Goal: Task Accomplishment & Management: Manage account settings

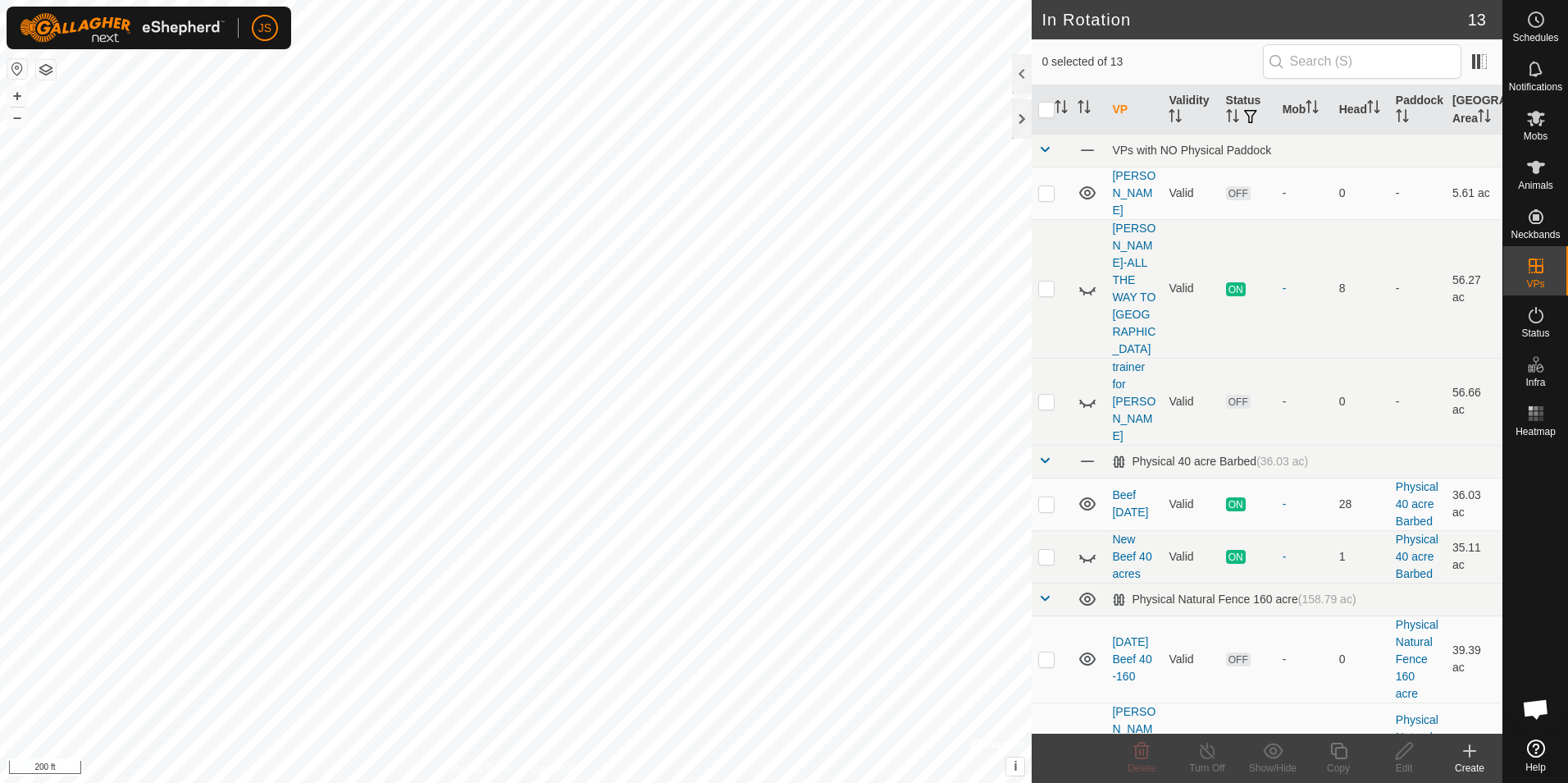
click at [679, 0] on html "JS Schedules Notifications Mobs Animals Neckbands VPs Status Infra Heatmap Help…" at bounding box center [784, 392] width 1568 height 783
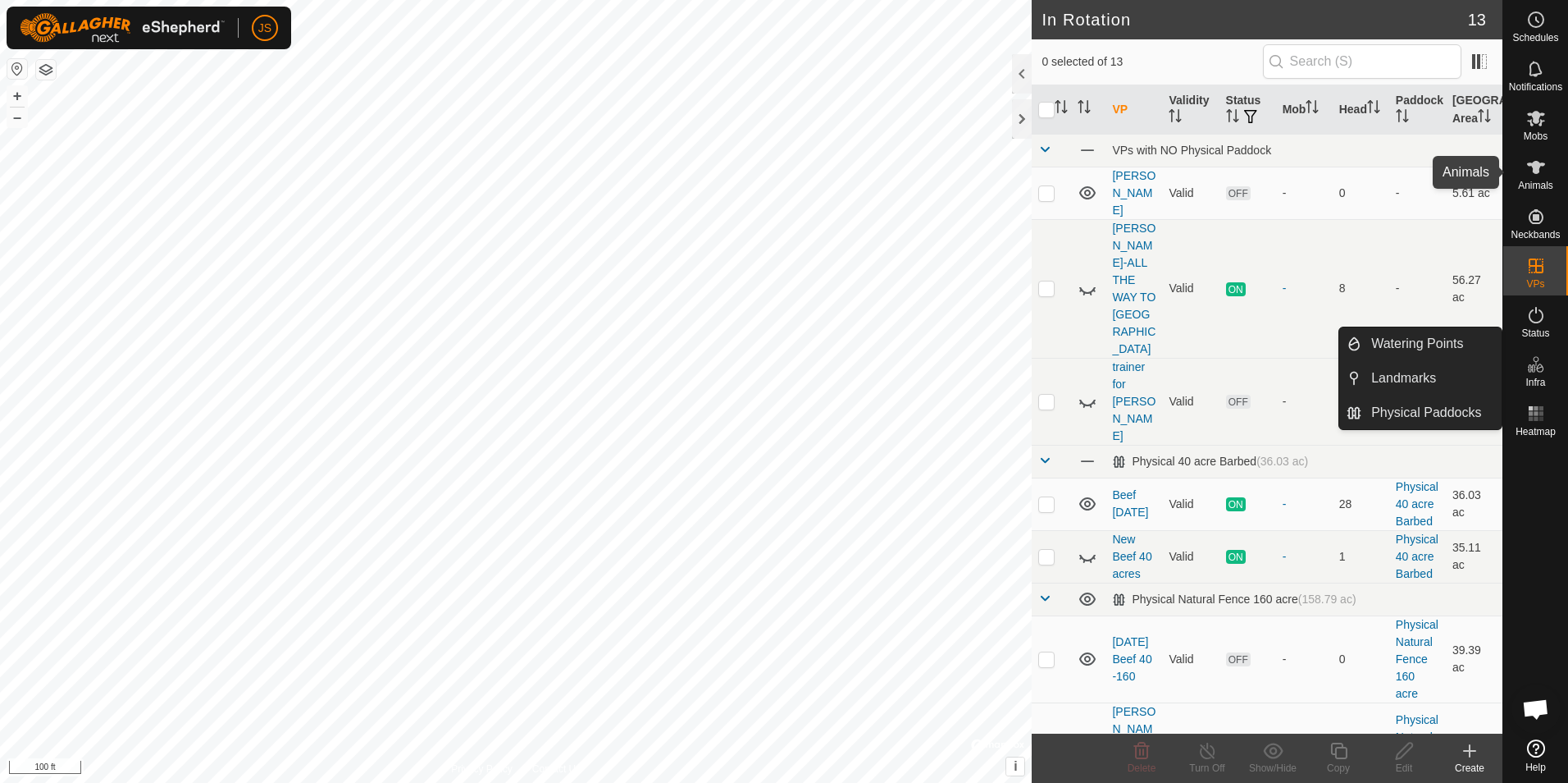
click at [1524, 168] on es-animals-svg-icon at bounding box center [1536, 168] width 30 height 26
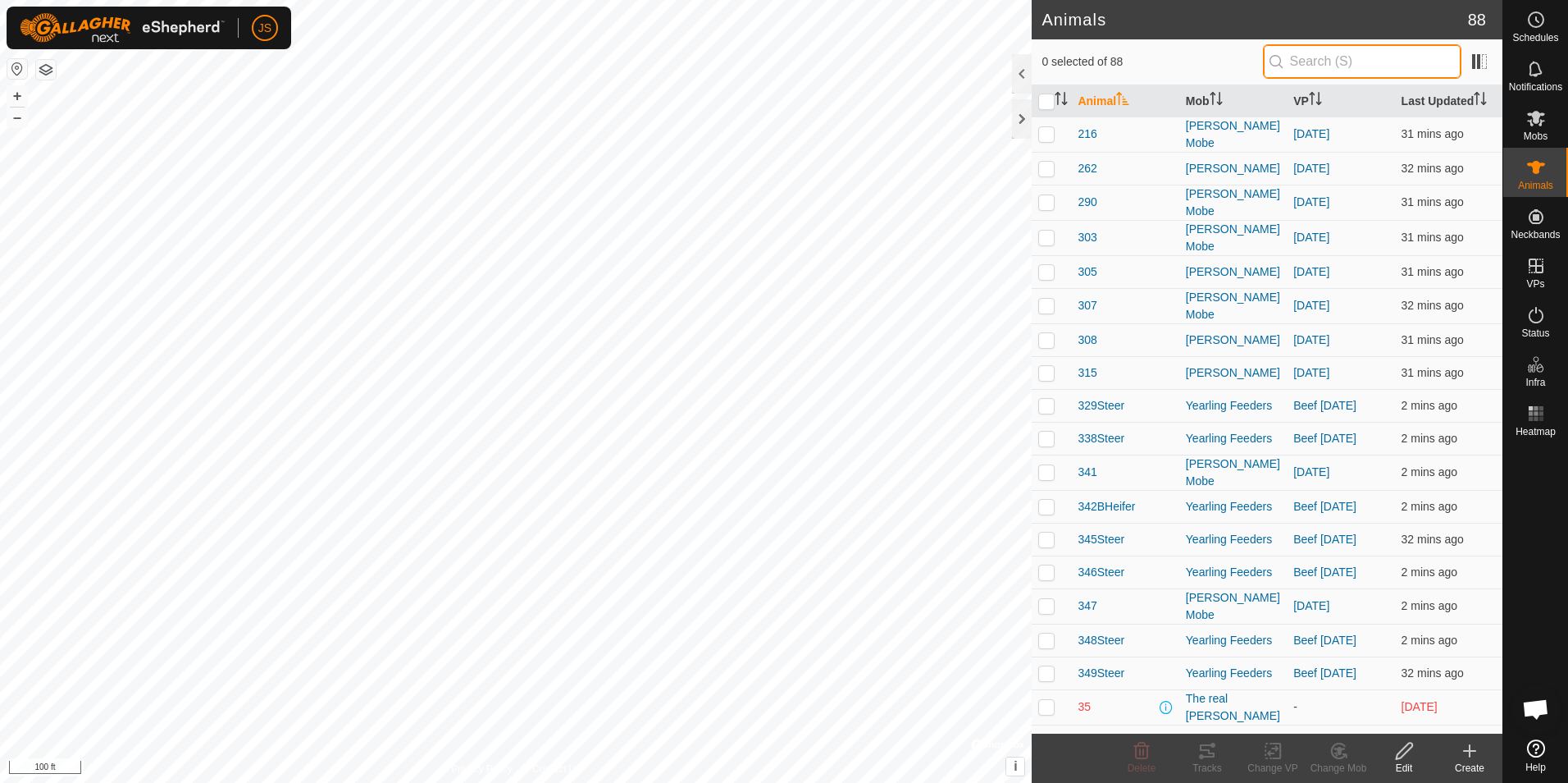
click at [1331, 61] on input "text" at bounding box center [1362, 62] width 199 height 35
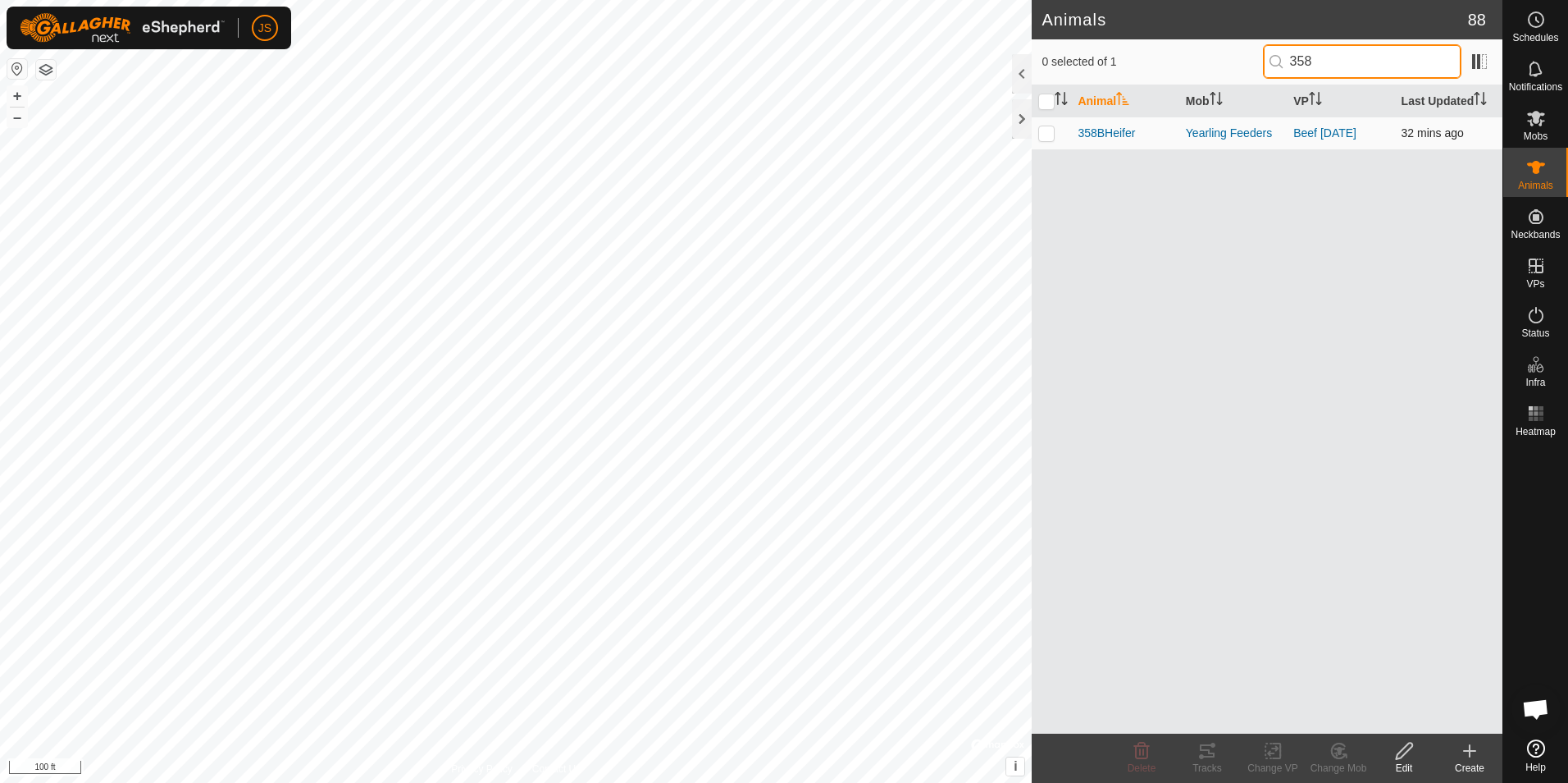
type input "358"
click at [1046, 135] on p-checkbox at bounding box center [1046, 133] width 16 height 13
checkbox input "true"
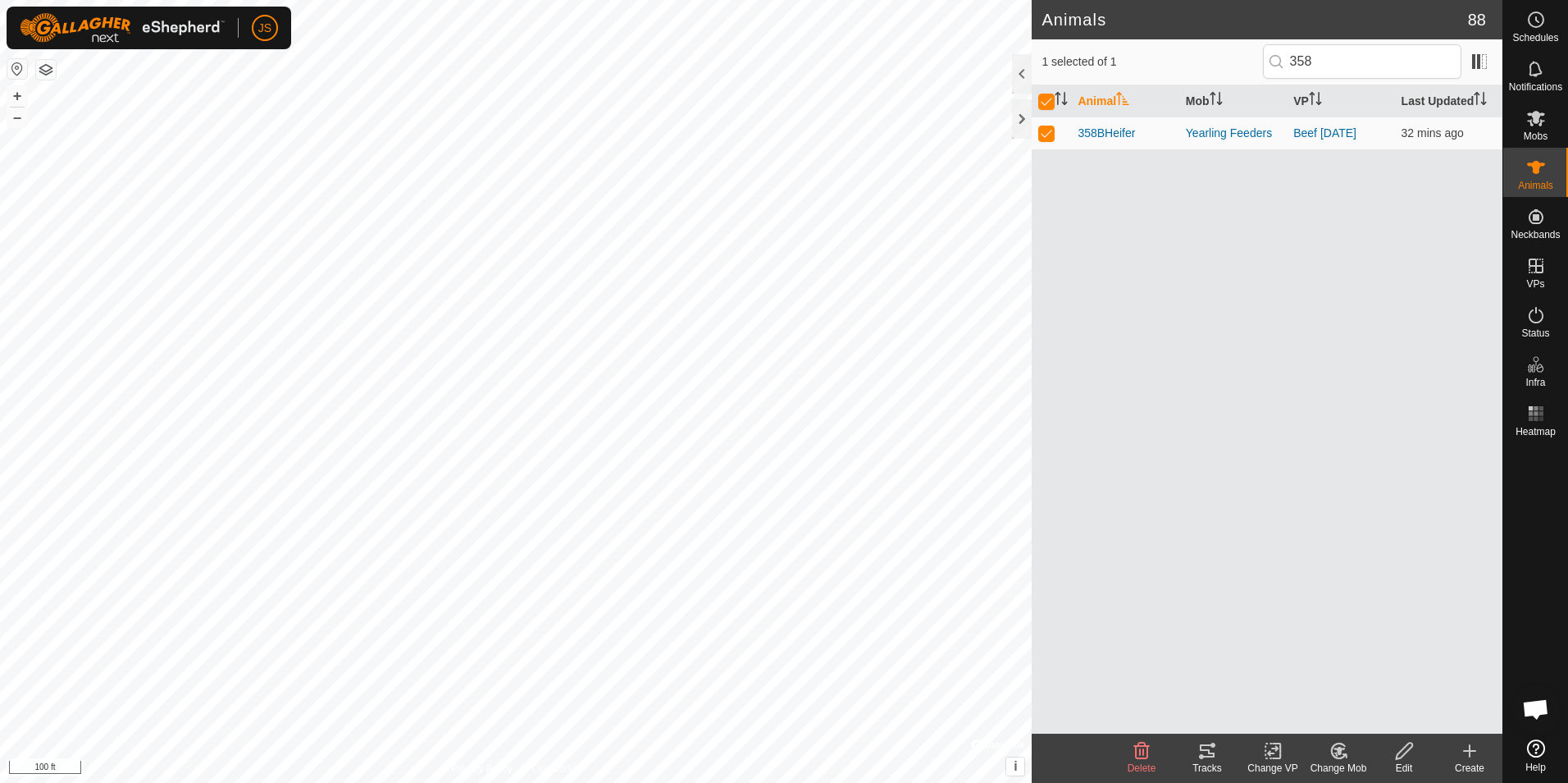
click at [1268, 755] on icon at bounding box center [1274, 750] width 21 height 20
click at [1304, 708] on link "Turn Off VP" at bounding box center [1322, 714] width 162 height 33
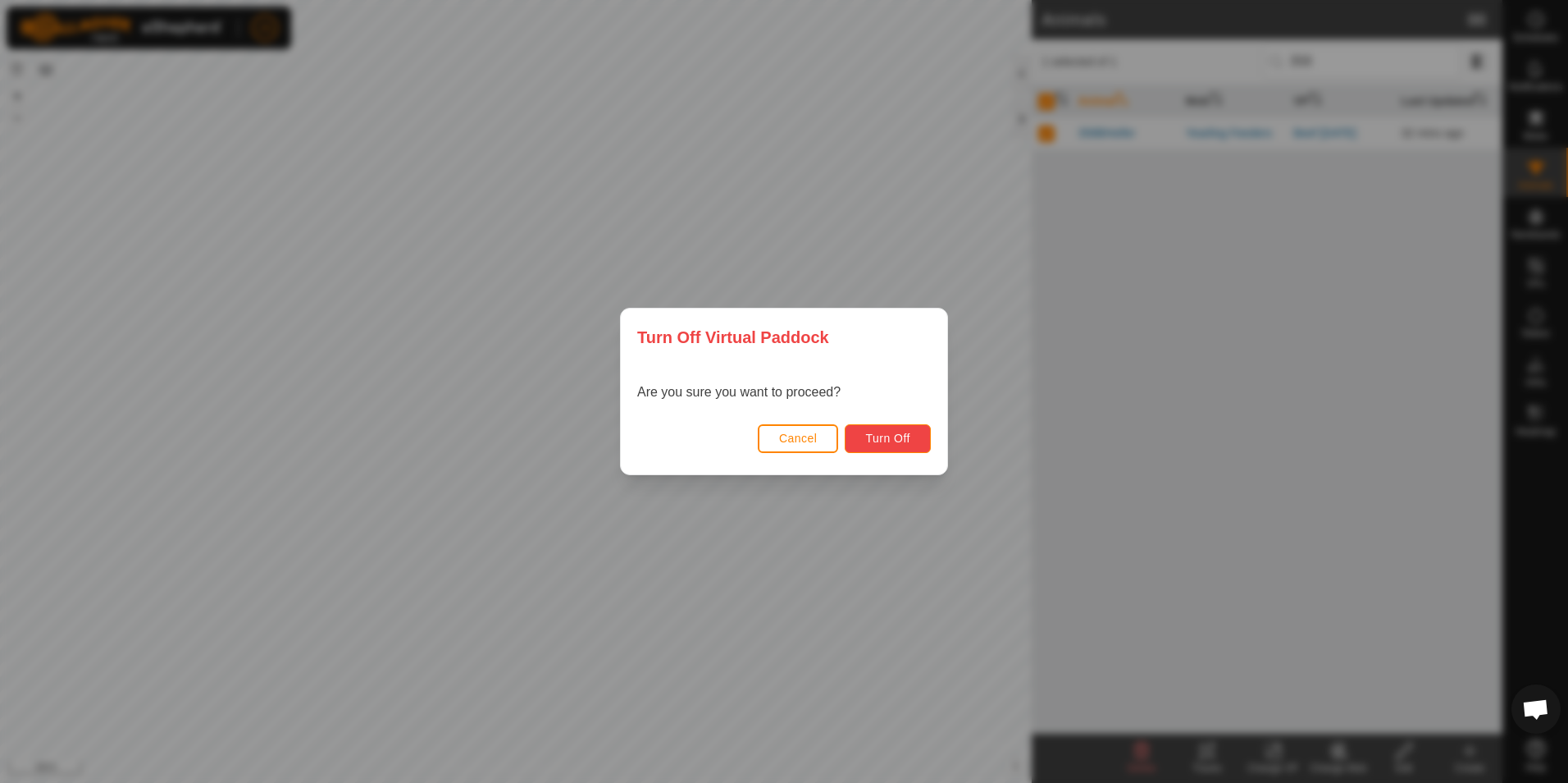
click at [905, 424] on button "Turn Off" at bounding box center [888, 438] width 86 height 29
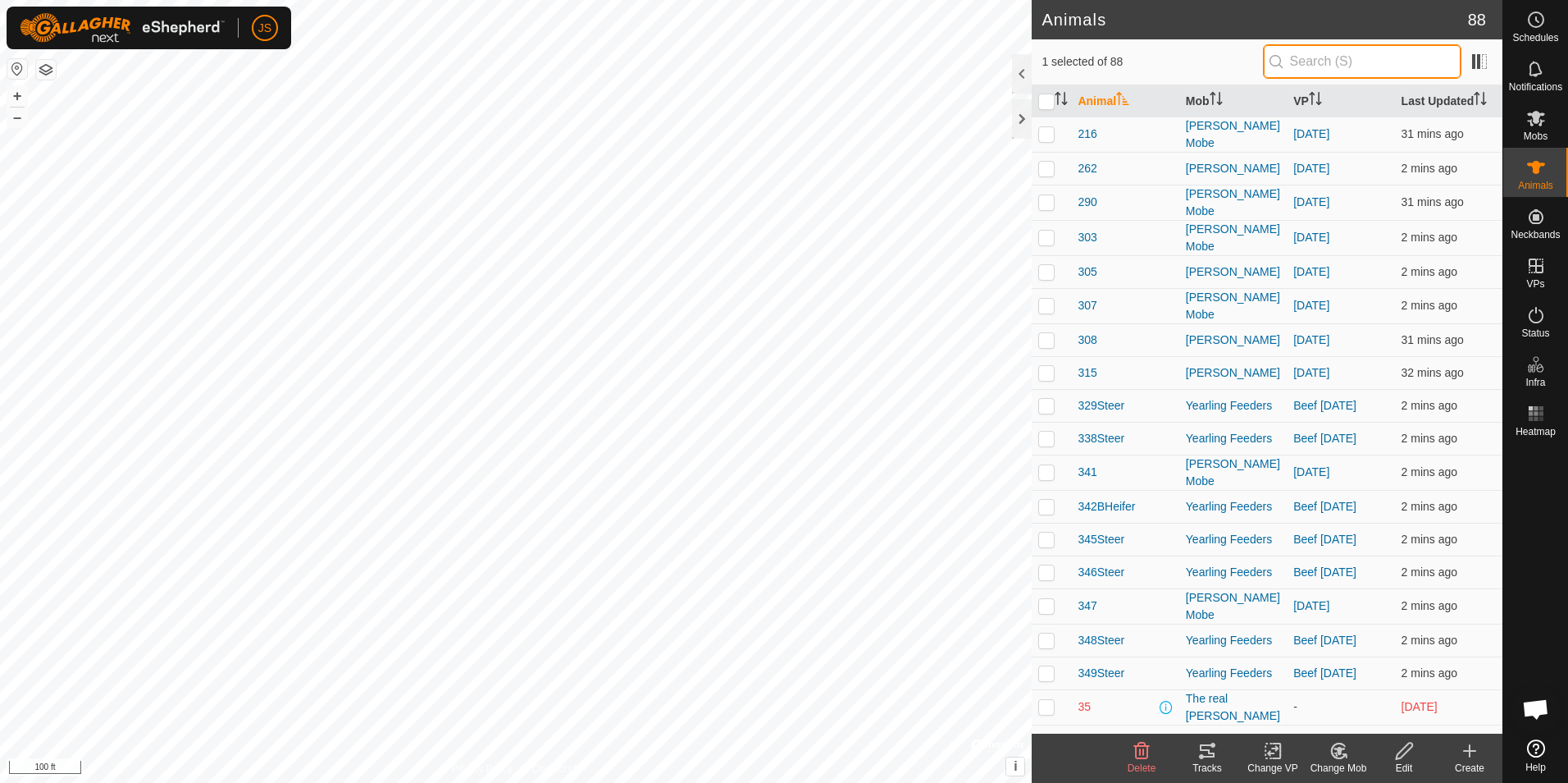
click at [1322, 56] on input "text" at bounding box center [1362, 62] width 199 height 35
type input "358"
checkbox input "true"
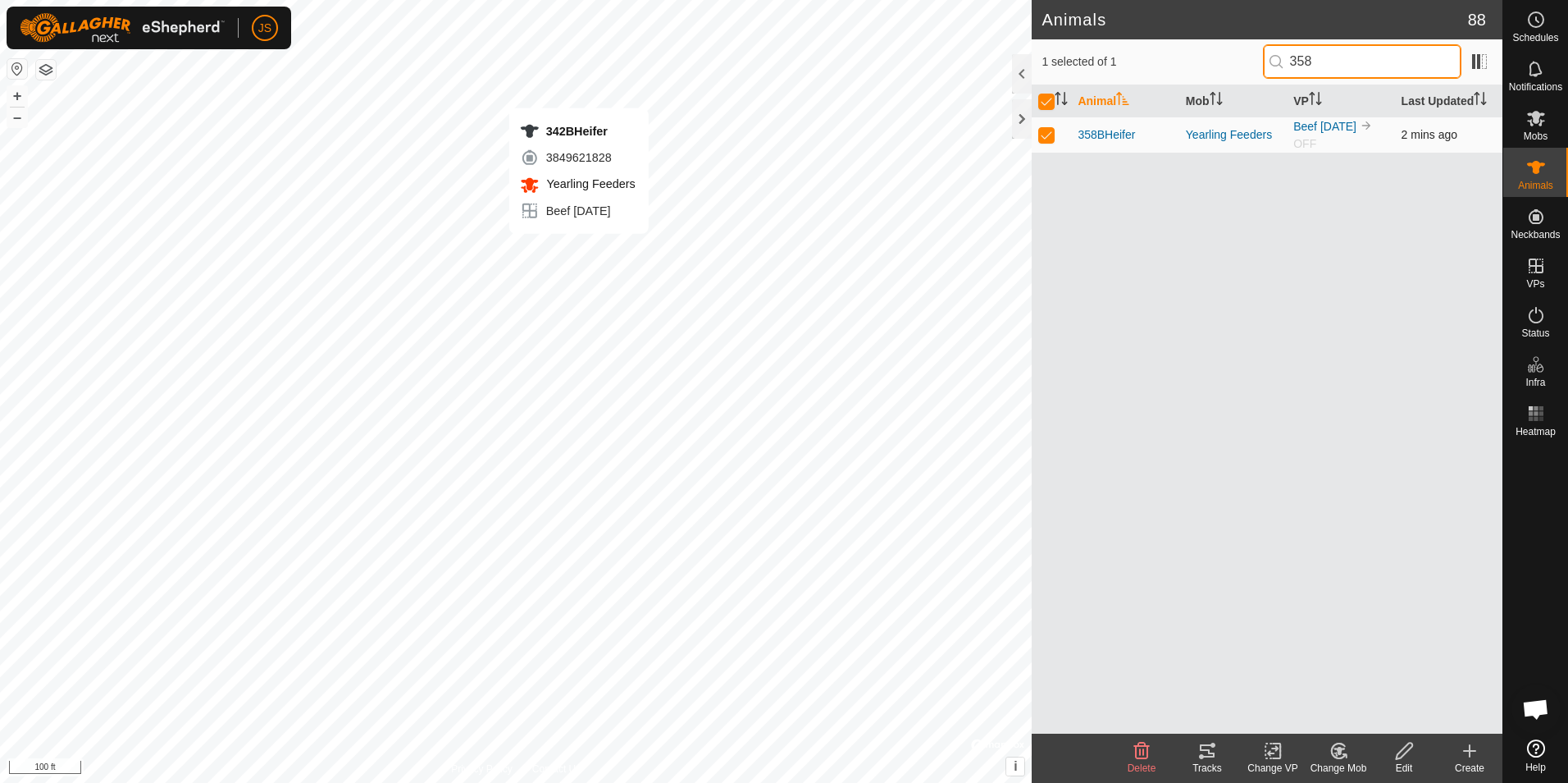
type input "358"
checkbox input "false"
click at [1345, 59] on input "358" at bounding box center [1362, 62] width 199 height 35
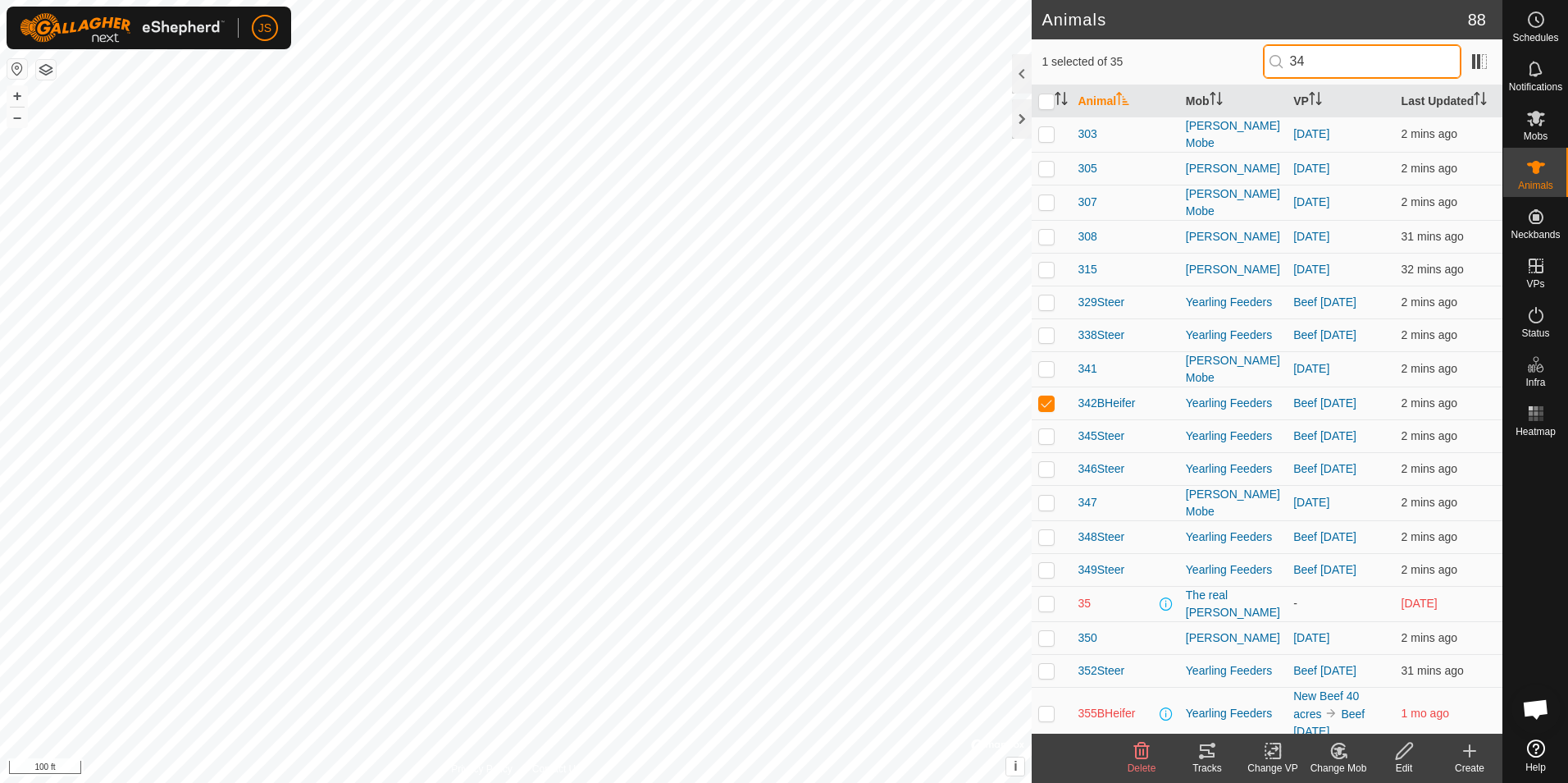
type input "342"
checkbox input "true"
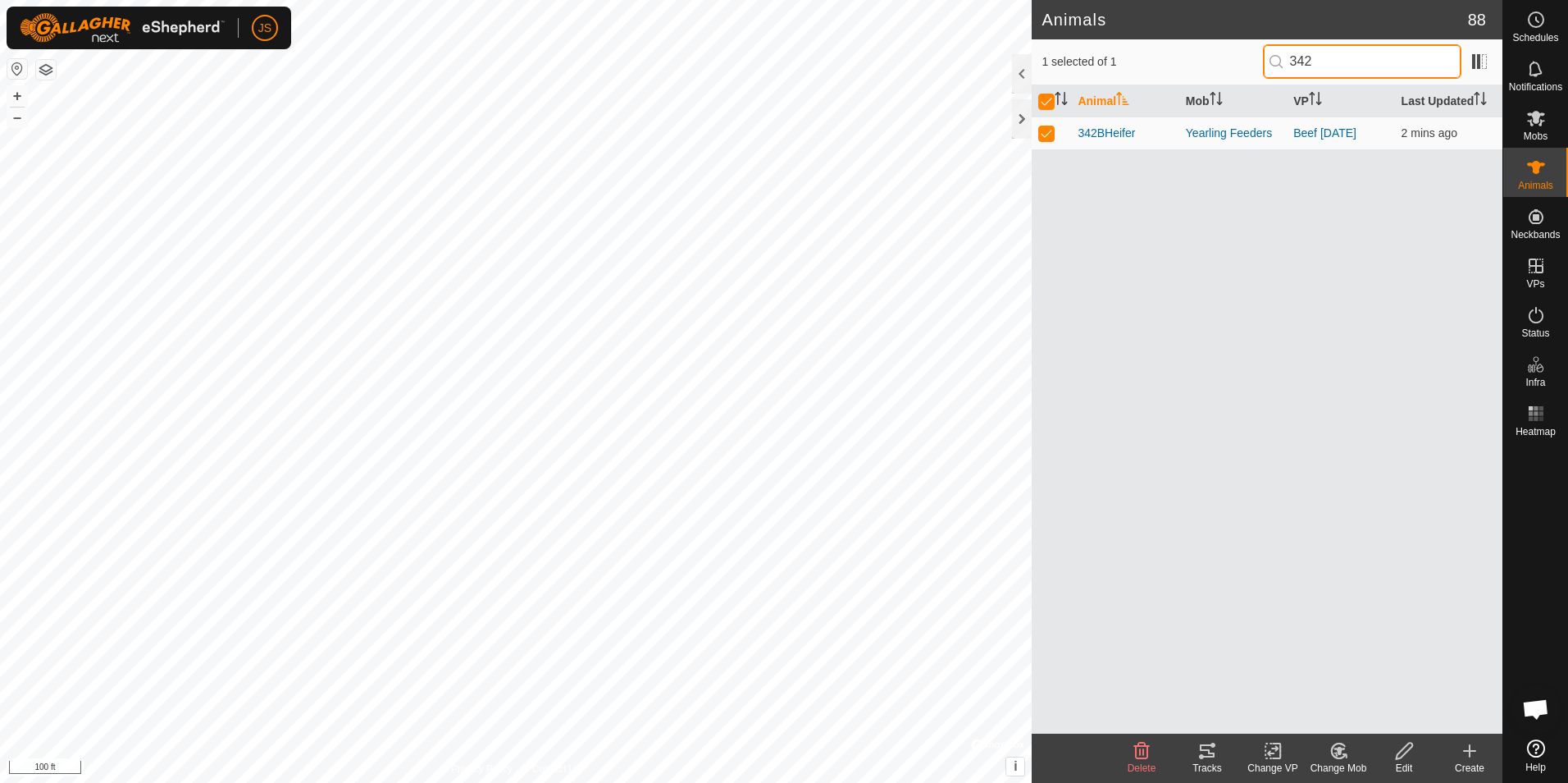
type input "342"
click at [1276, 755] on icon at bounding box center [1274, 750] width 21 height 20
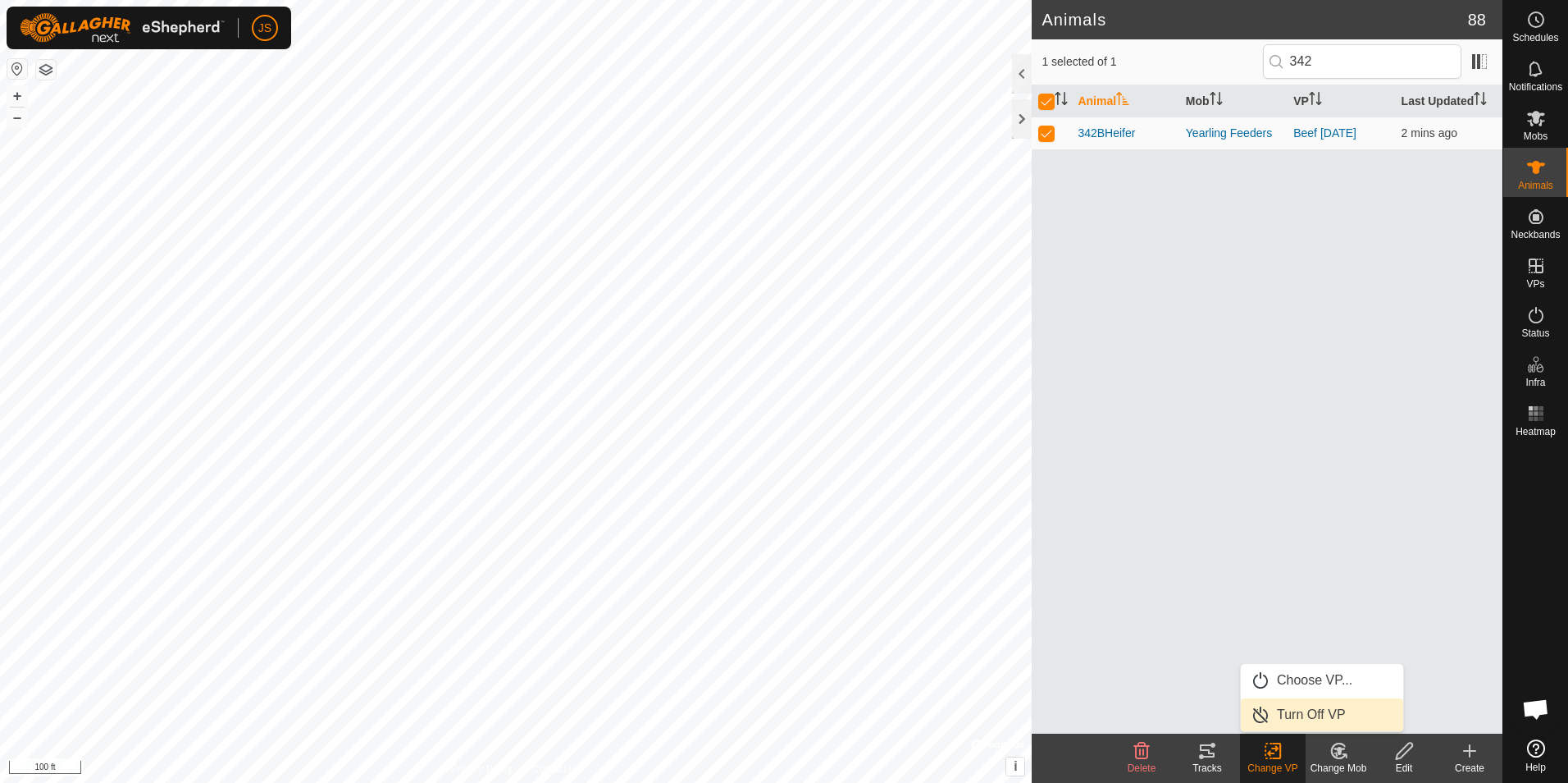
click at [1278, 713] on link "Turn Off VP" at bounding box center [1322, 714] width 162 height 33
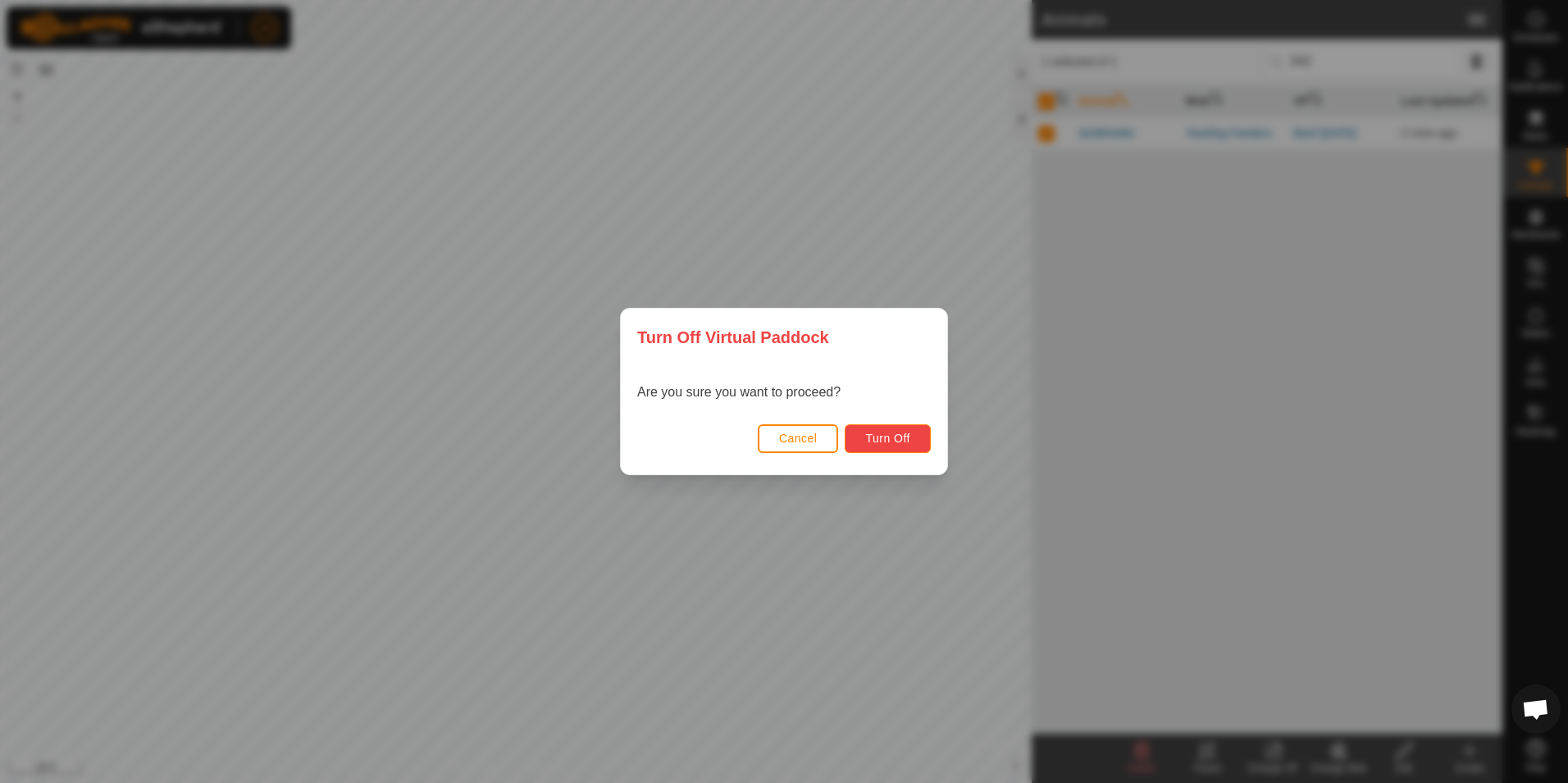
click at [882, 432] on span "Turn Off" at bounding box center [888, 438] width 45 height 13
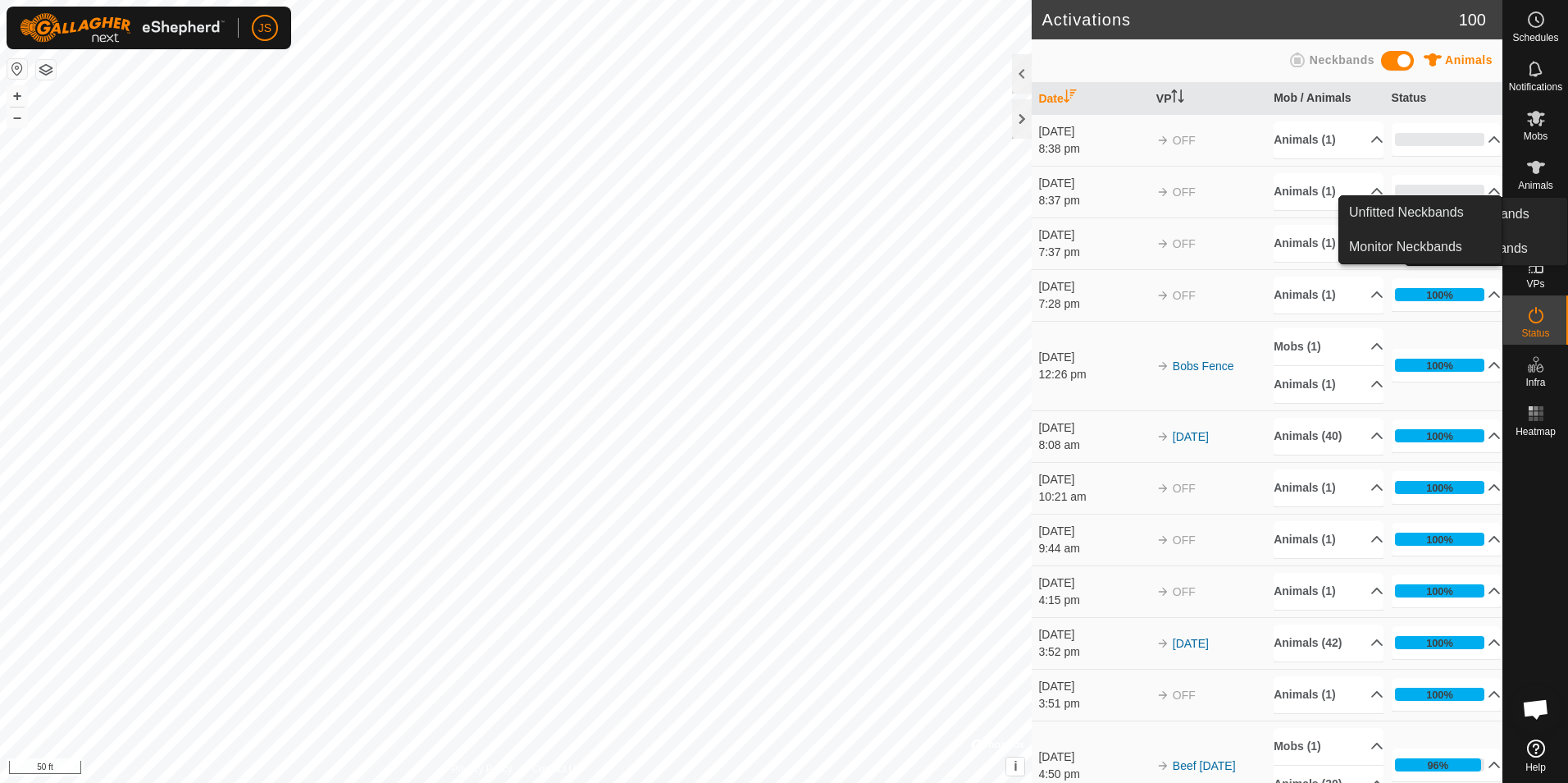
click at [1531, 175] on es-animals-svg-icon at bounding box center [1536, 168] width 30 height 26
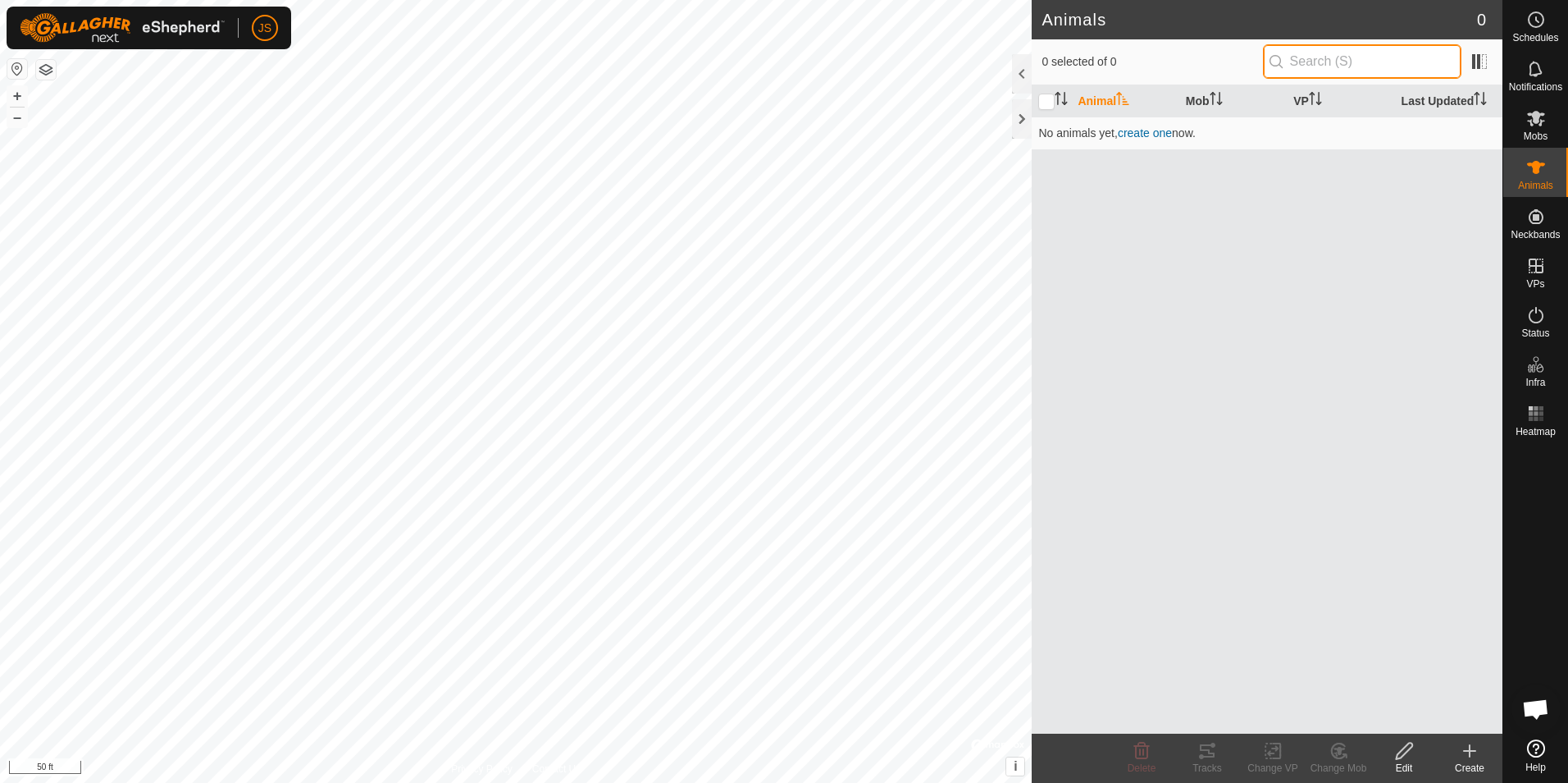
click at [1386, 56] on input "text" at bounding box center [1362, 62] width 199 height 35
type input "361"
click at [1048, 129] on p-checkbox at bounding box center [1046, 133] width 16 height 13
checkbox input "true"
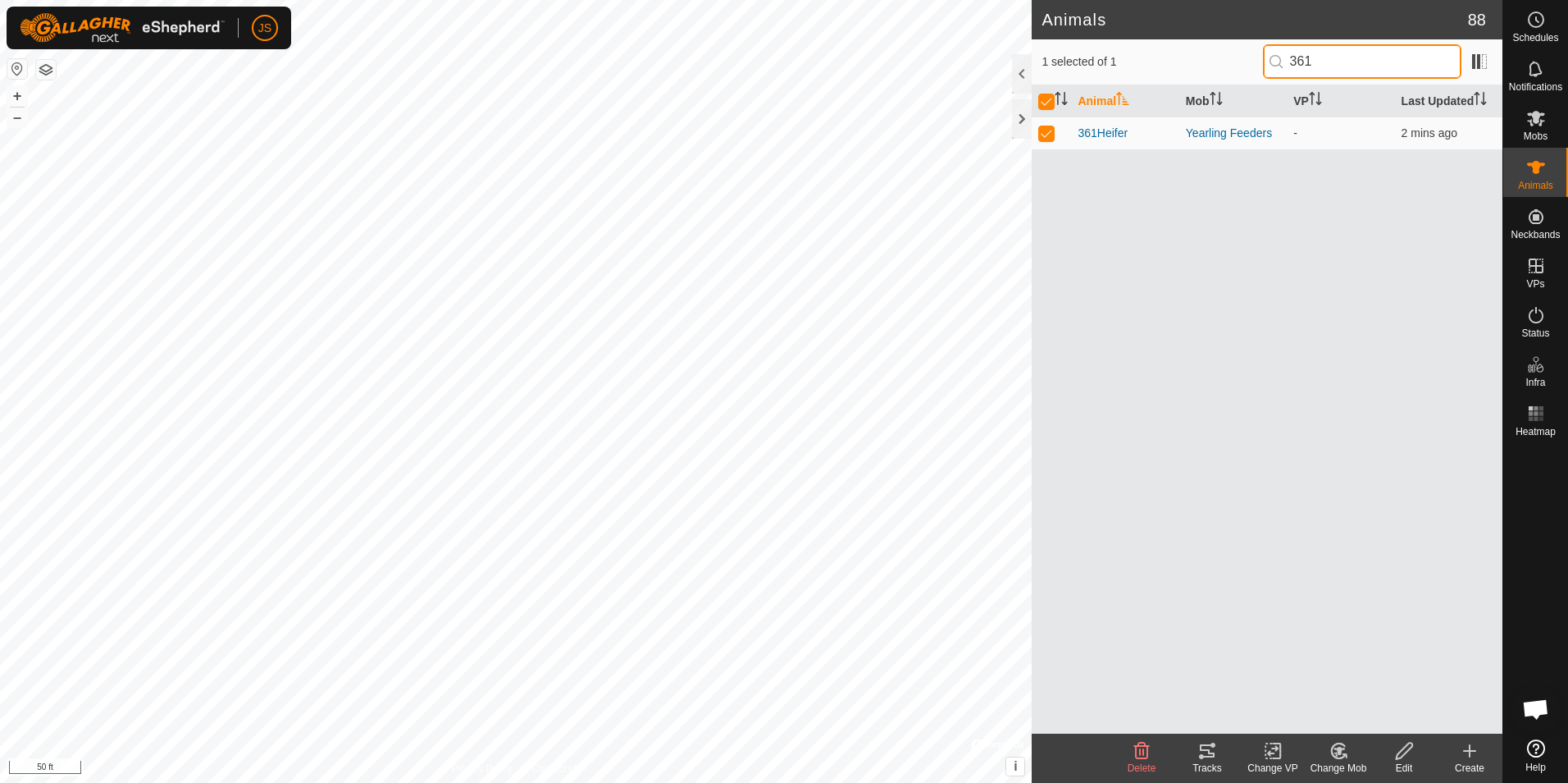
click at [1345, 69] on input "361" at bounding box center [1362, 62] width 199 height 35
type input "358"
checkbox input "false"
type input "361"
checkbox input "true"
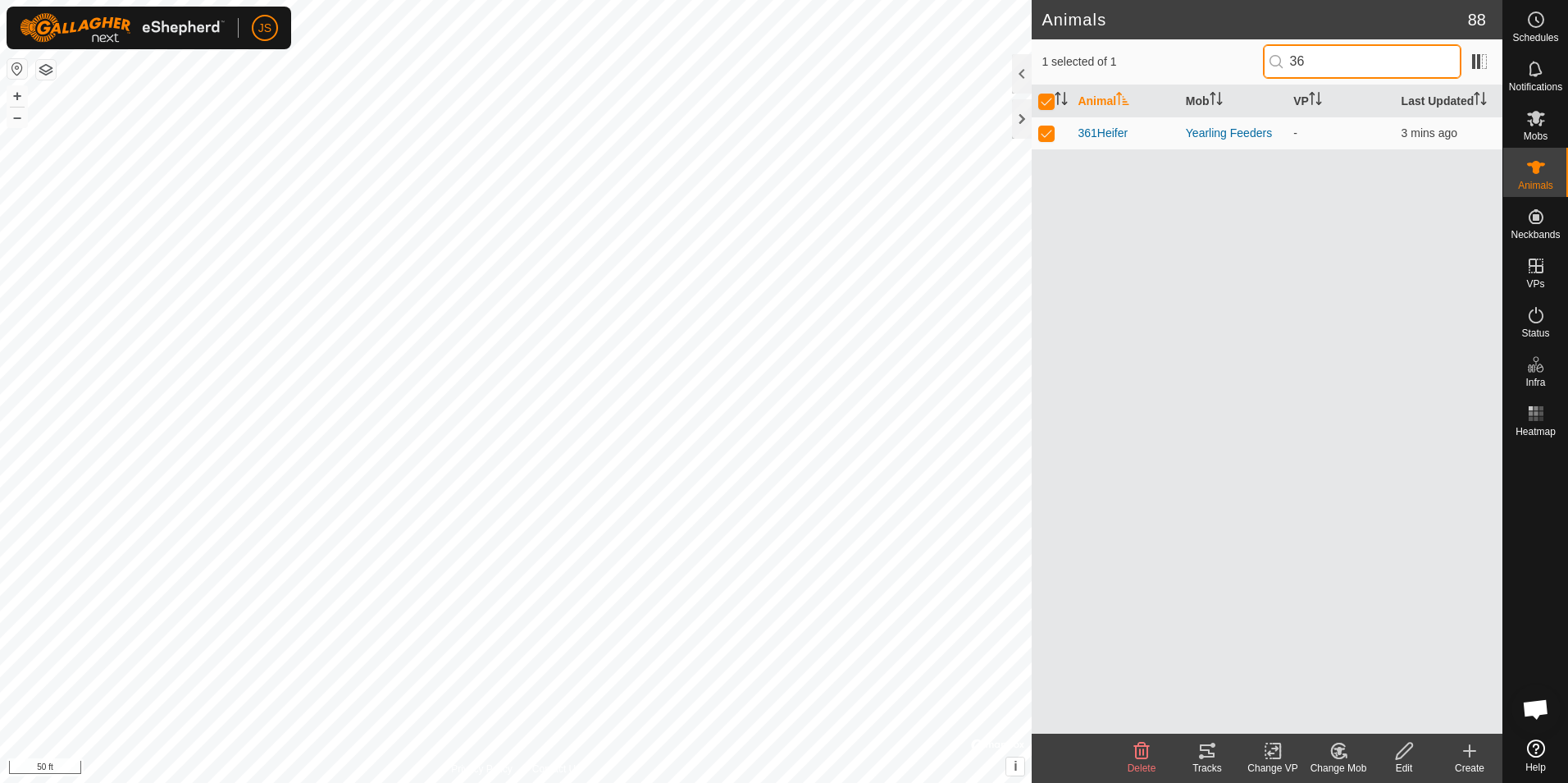
type input "3"
checkbox input "false"
type input "342"
click at [1014, 125] on div at bounding box center [1021, 118] width 20 height 39
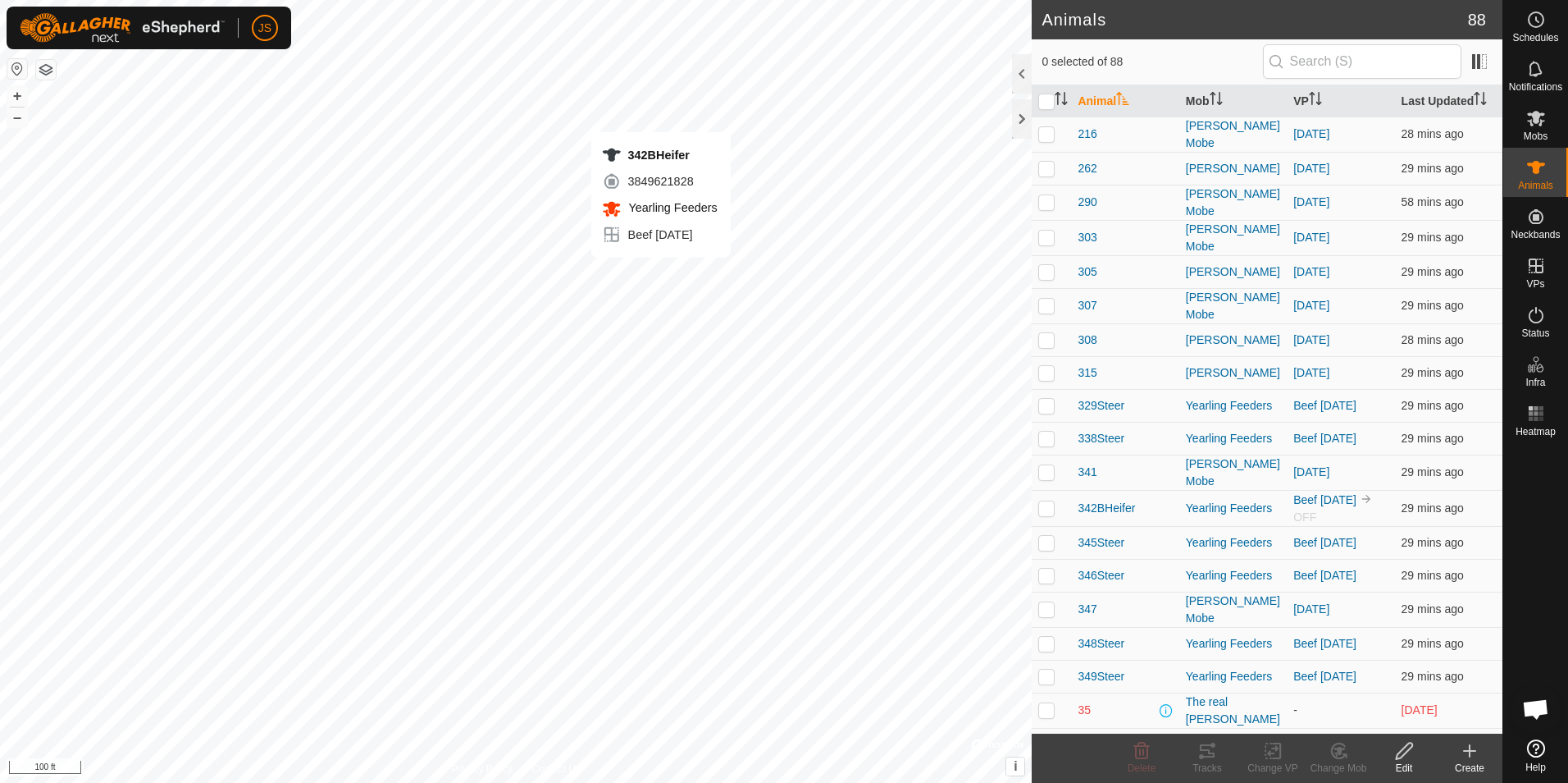
checkbox input "true"
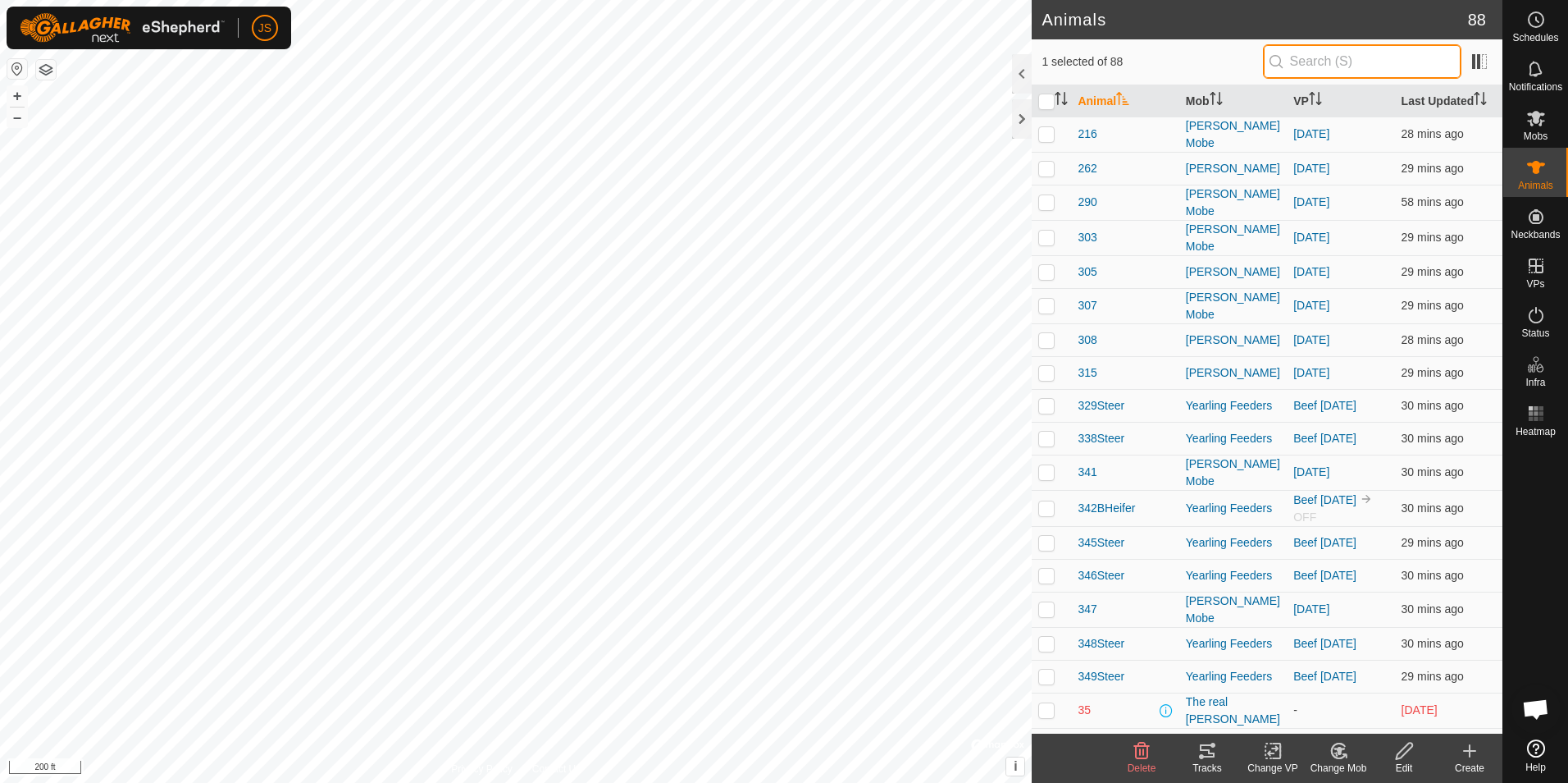
click at [1343, 53] on input "text" at bounding box center [1362, 62] width 199 height 35
type input "fat"
checkbox input "true"
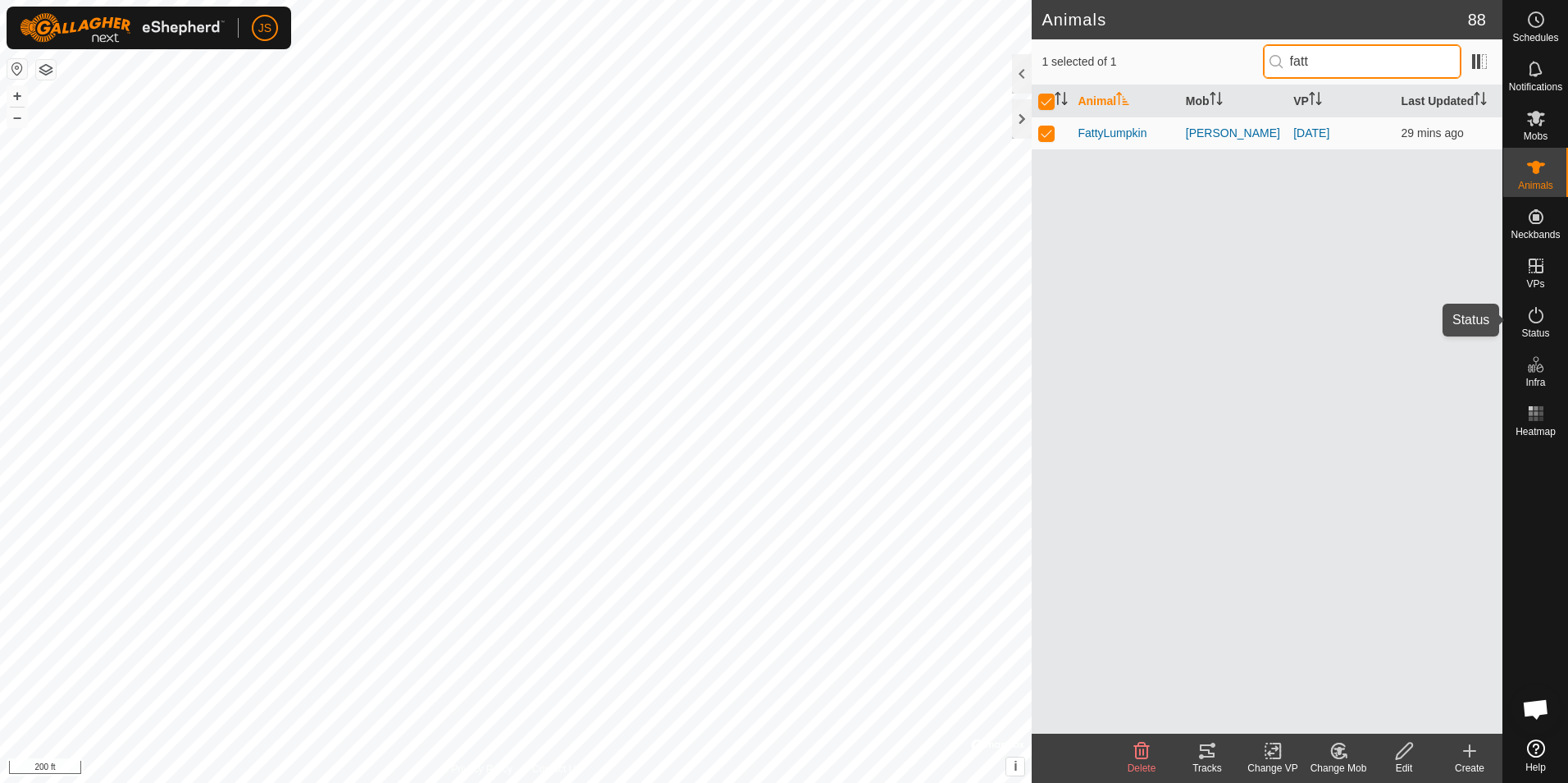
type input "fatt"
